Goal: Task Accomplishment & Management: Use online tool/utility

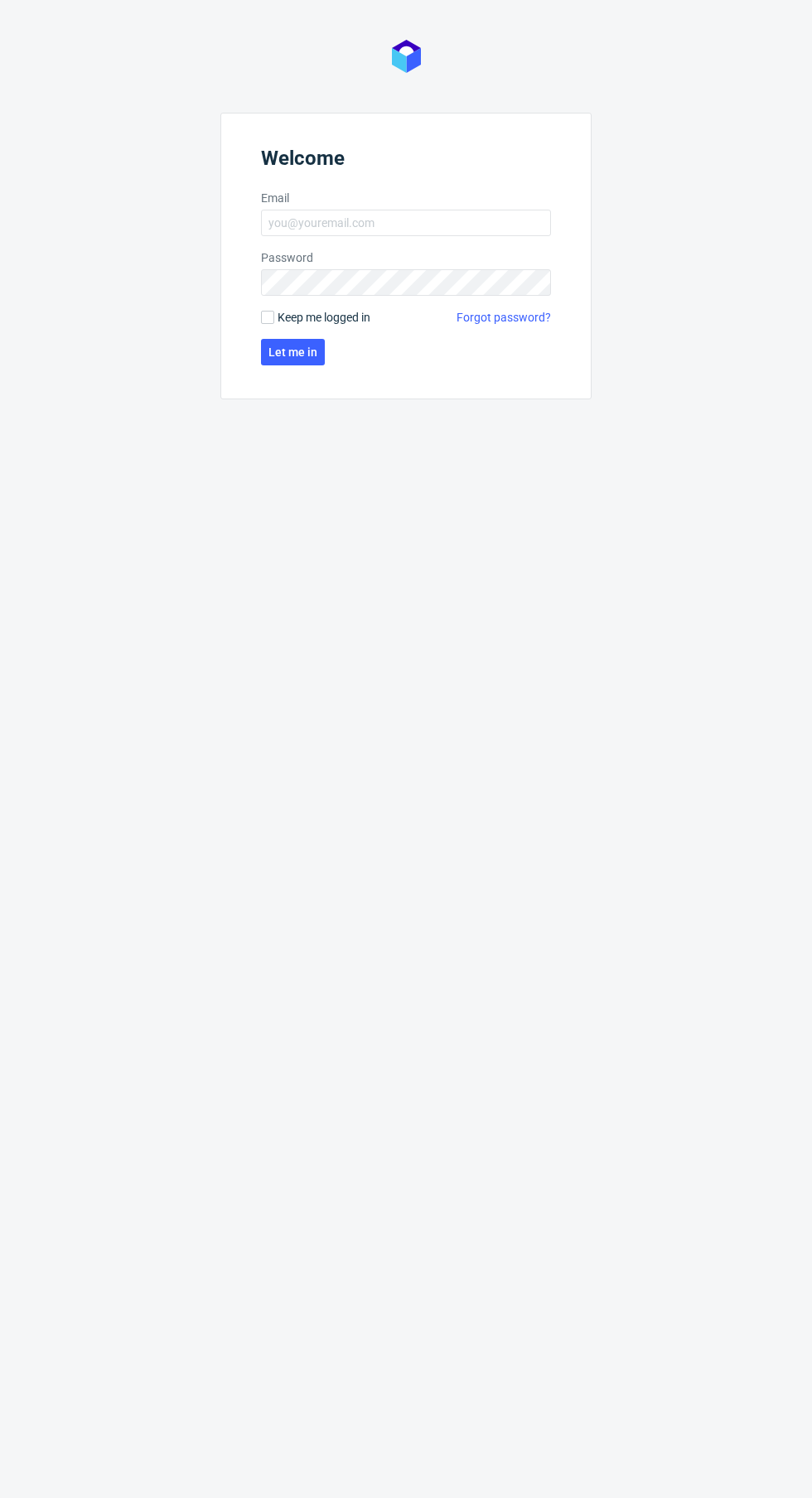
click at [482, 203] on label "Email" at bounding box center [406, 197] width 290 height 16
click at [482, 210] on input "Email" at bounding box center [406, 223] width 290 height 26
click at [433, 222] on input "Email" at bounding box center [406, 223] width 290 height 26
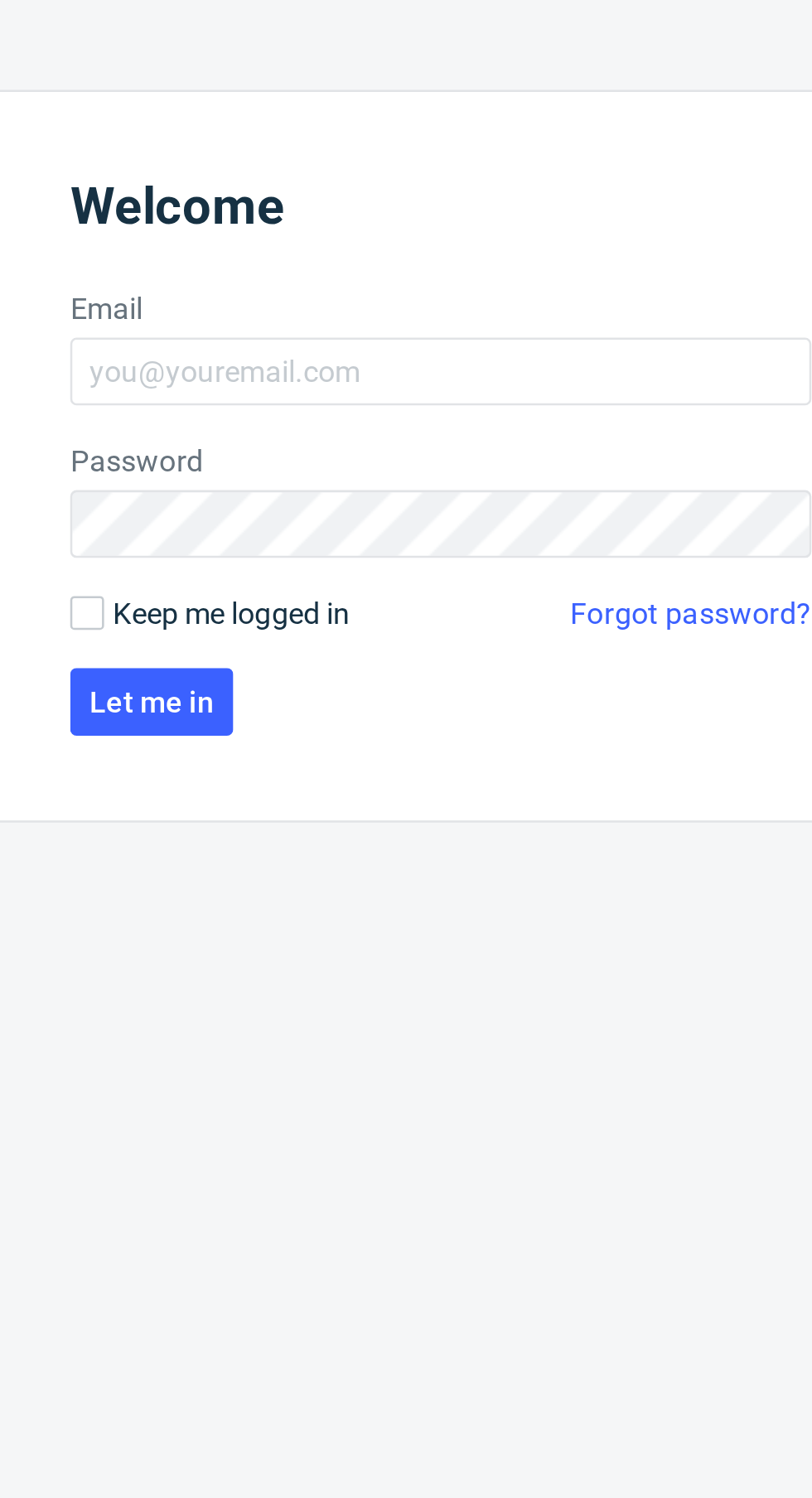
click at [377, 162] on header "Welcome" at bounding box center [406, 161] width 290 height 30
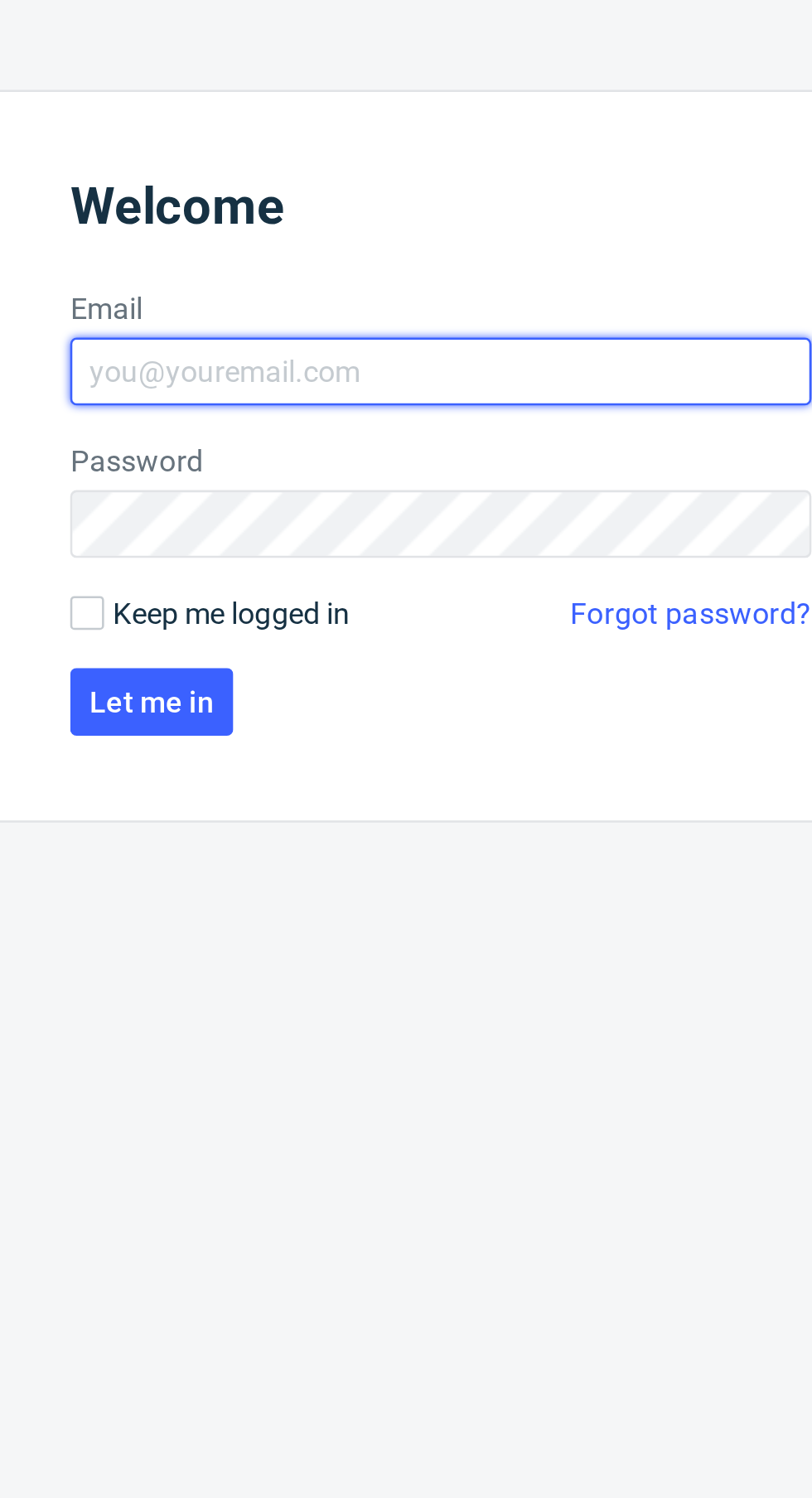
click at [401, 226] on input "Email" at bounding box center [406, 223] width 290 height 26
type input "[EMAIL_ADDRESS][DOMAIN_NAME]"
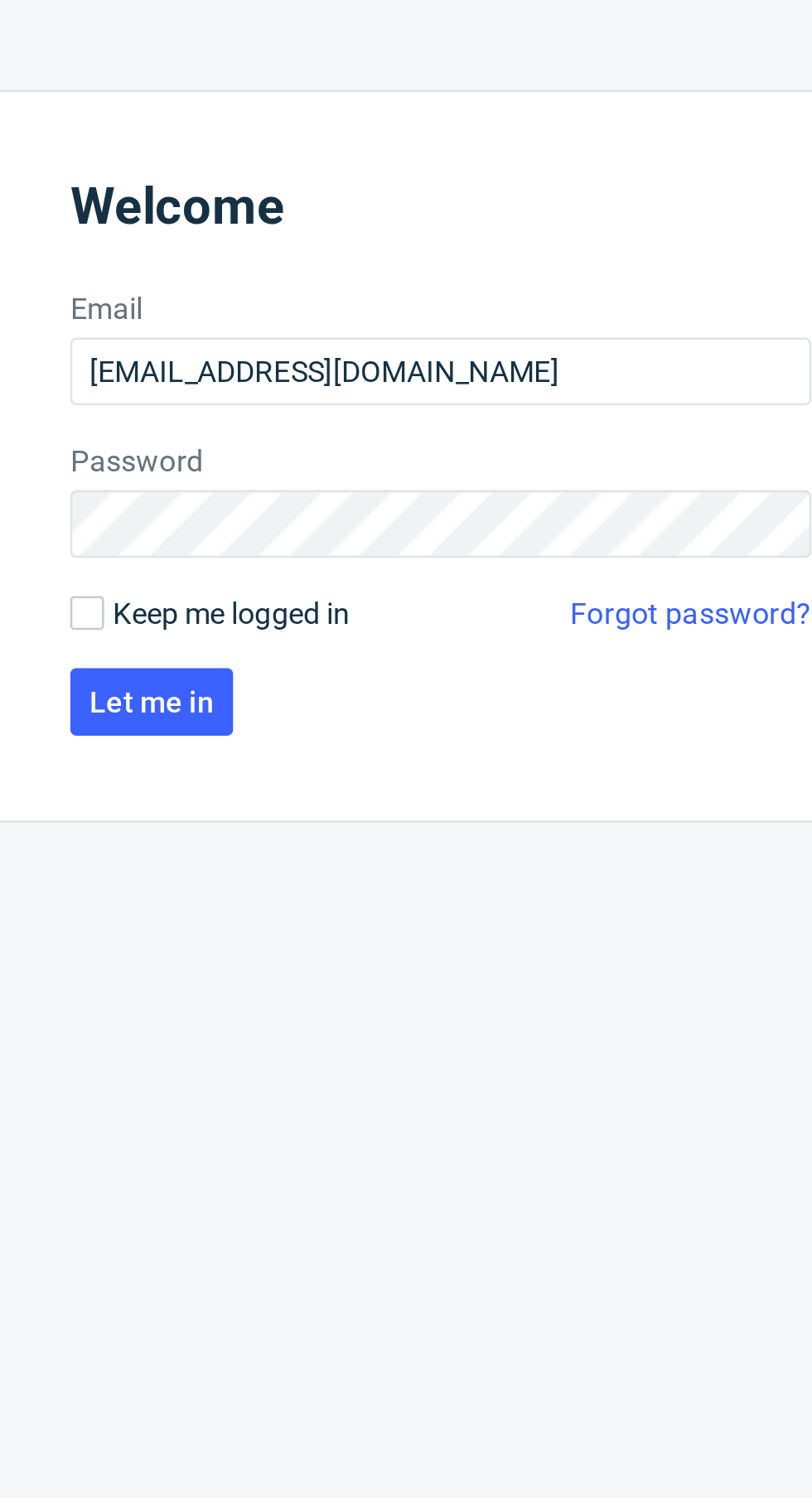
click at [313, 353] on span "Let me in" at bounding box center [293, 352] width 49 height 12
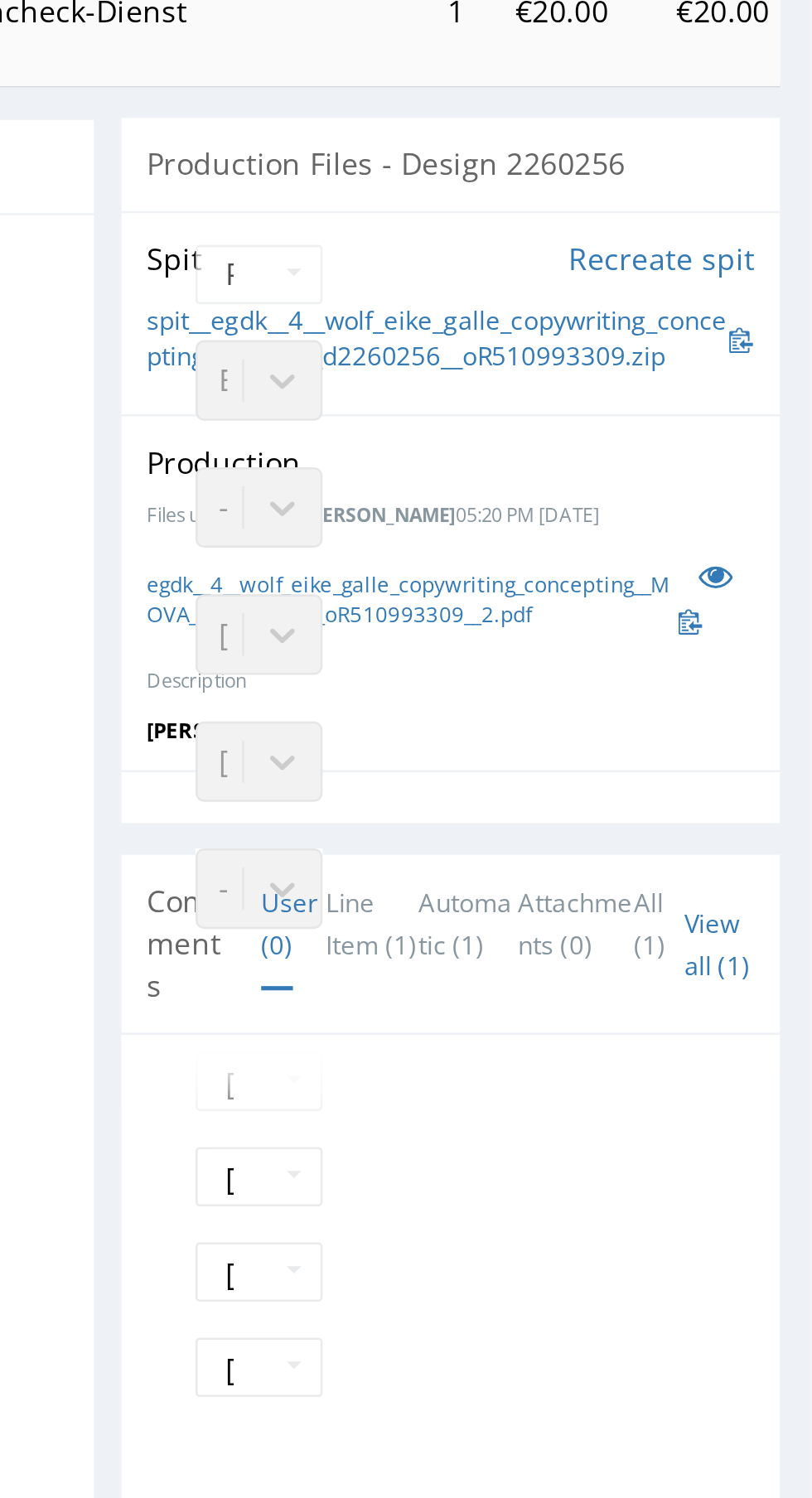
scroll to position [325, 0]
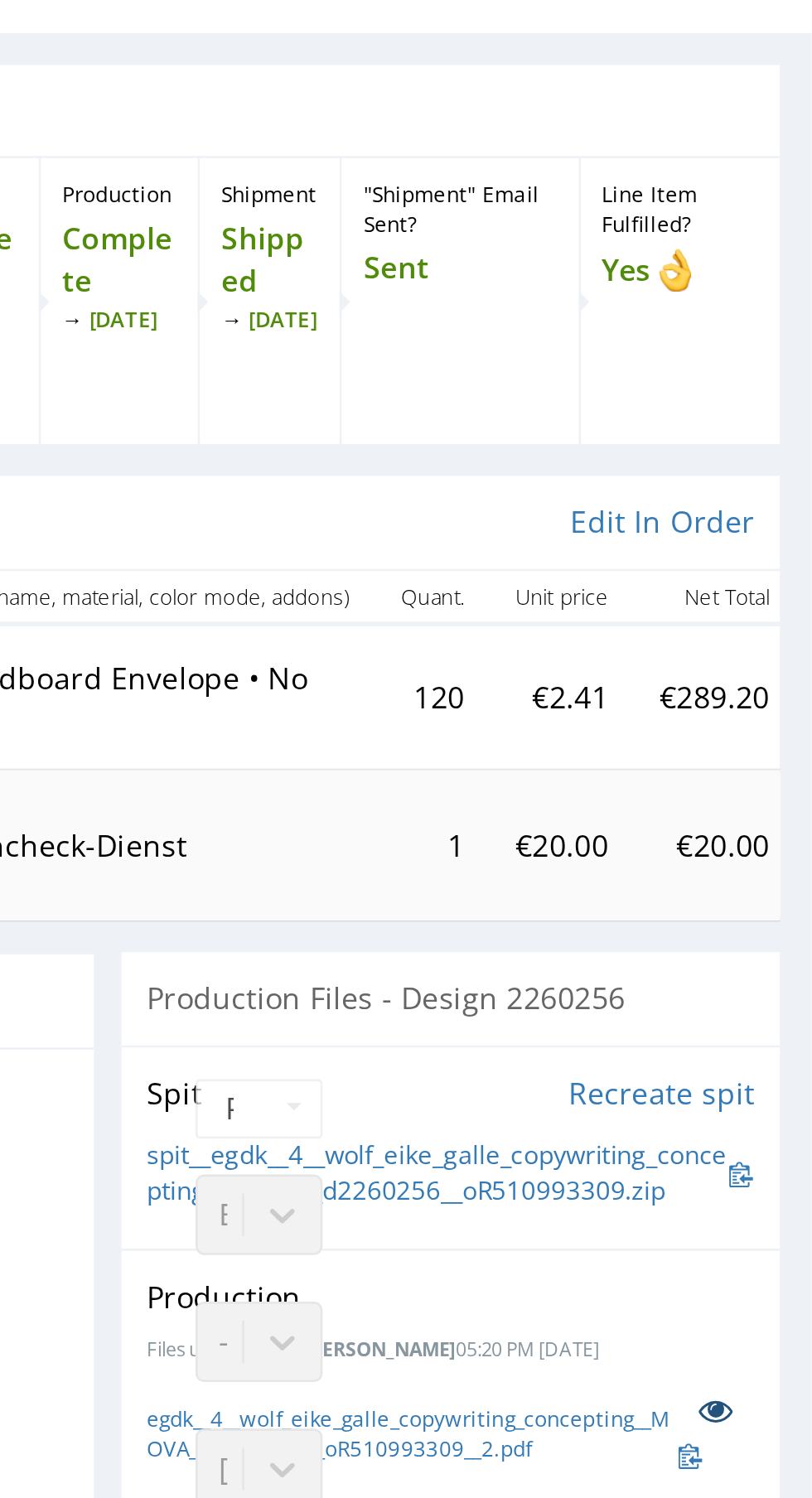
scroll to position [0, 0]
